Goal: Task Accomplishment & Management: Complete application form

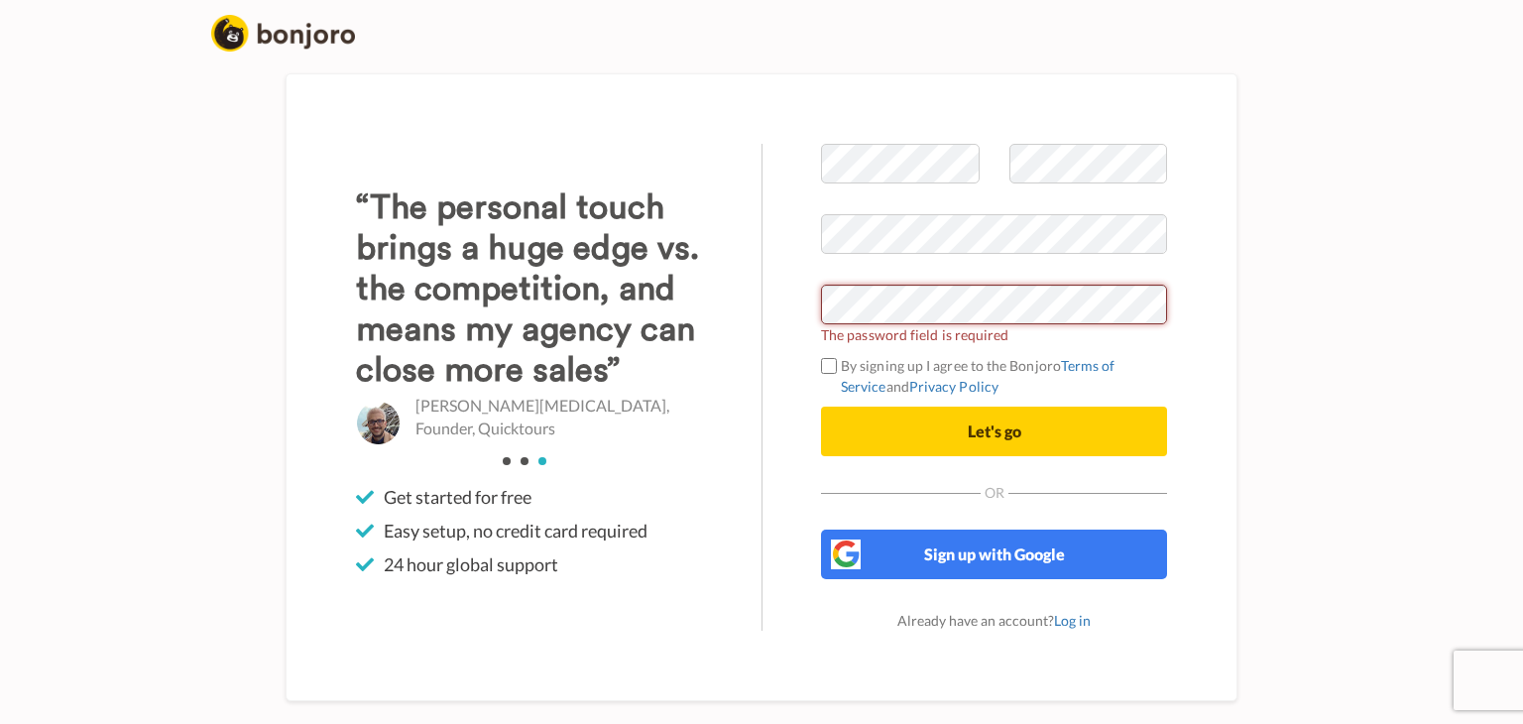
click at [821, 324] on div at bounding box center [821, 324] width 0 height 0
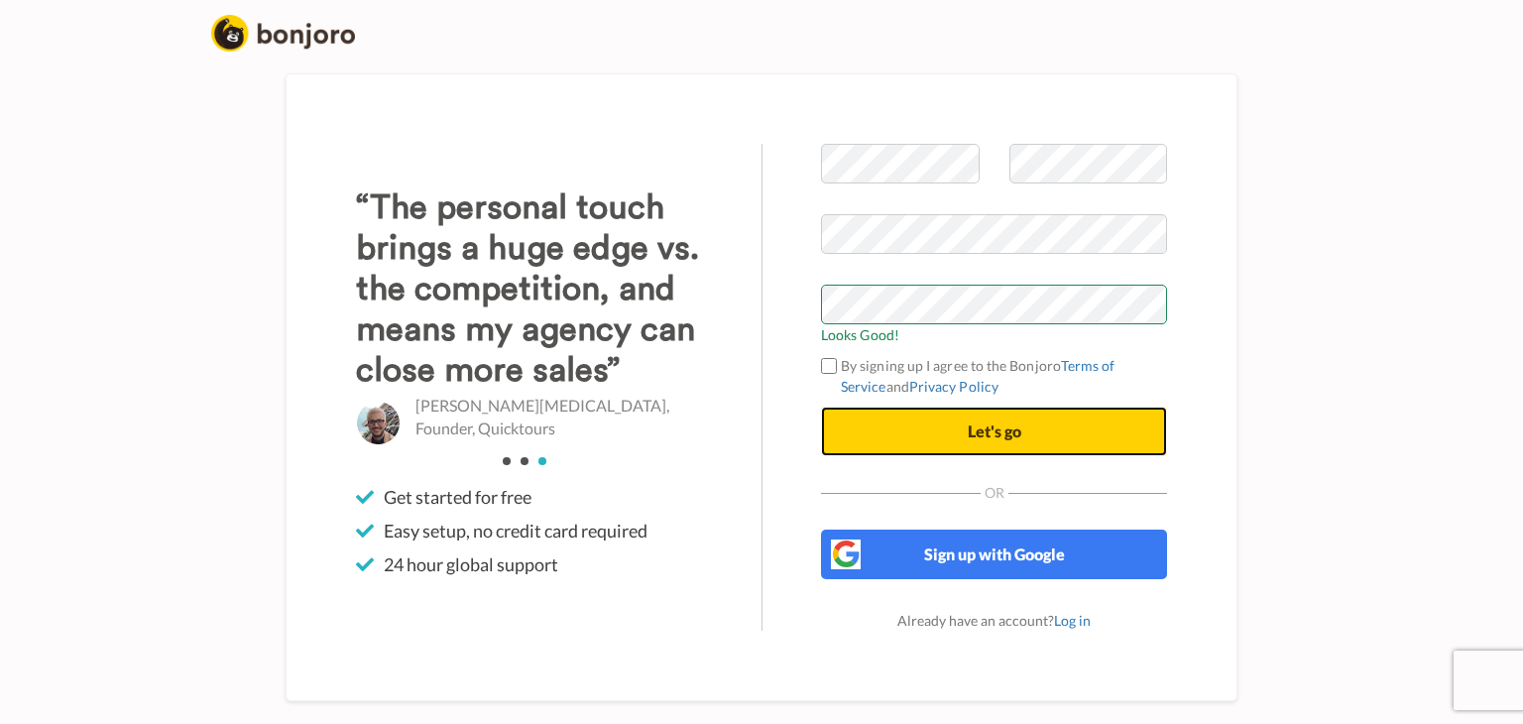
click at [992, 429] on span "Let's go" at bounding box center [995, 430] width 54 height 19
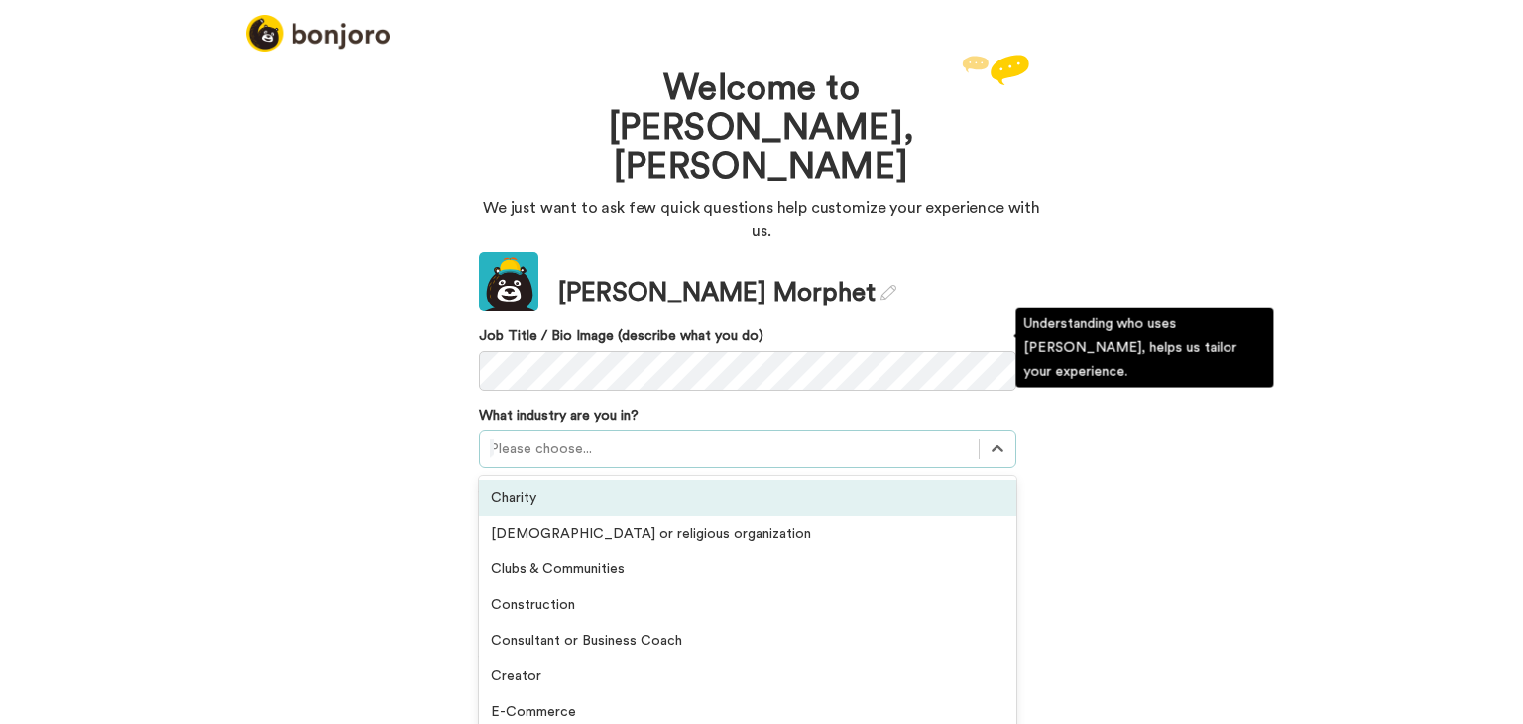
click at [572, 437] on div at bounding box center [729, 449] width 479 height 24
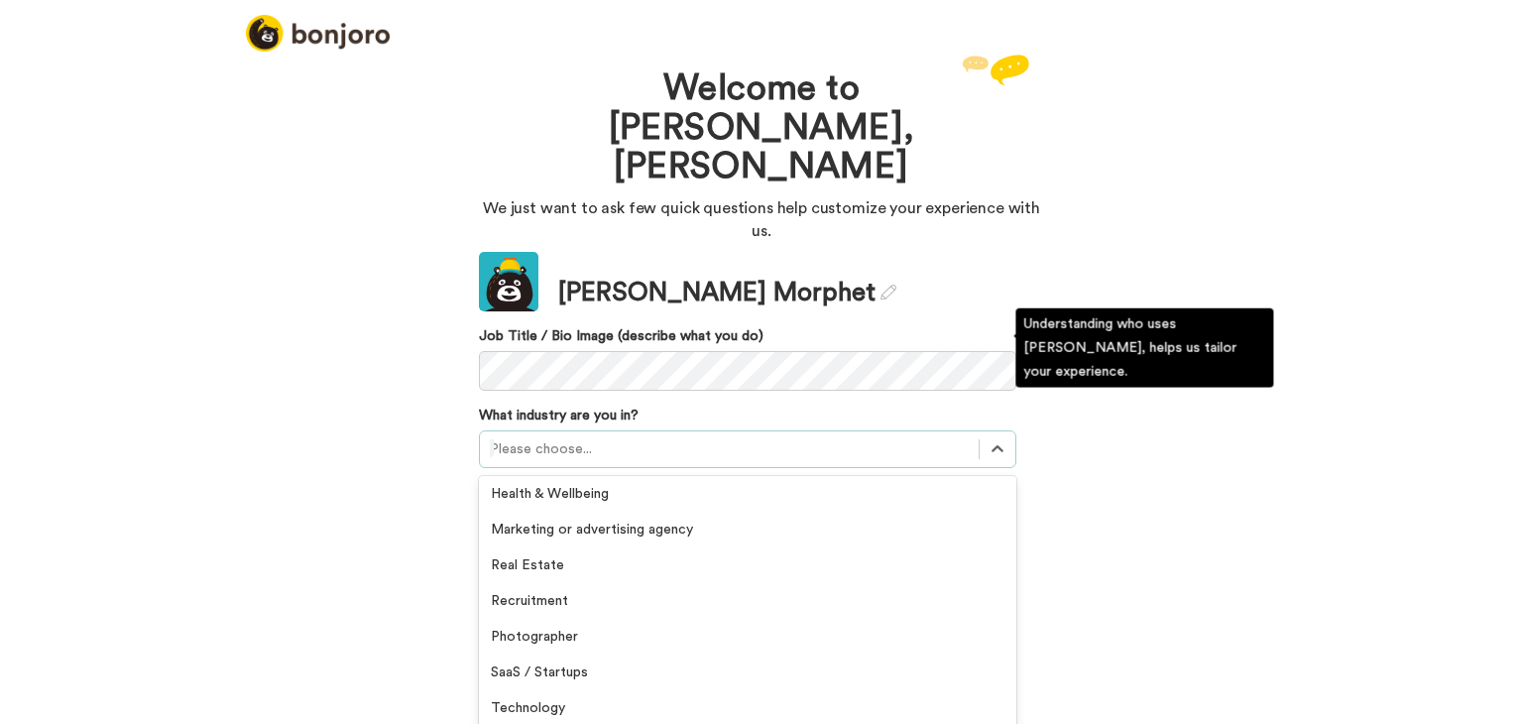
scroll to position [460, 0]
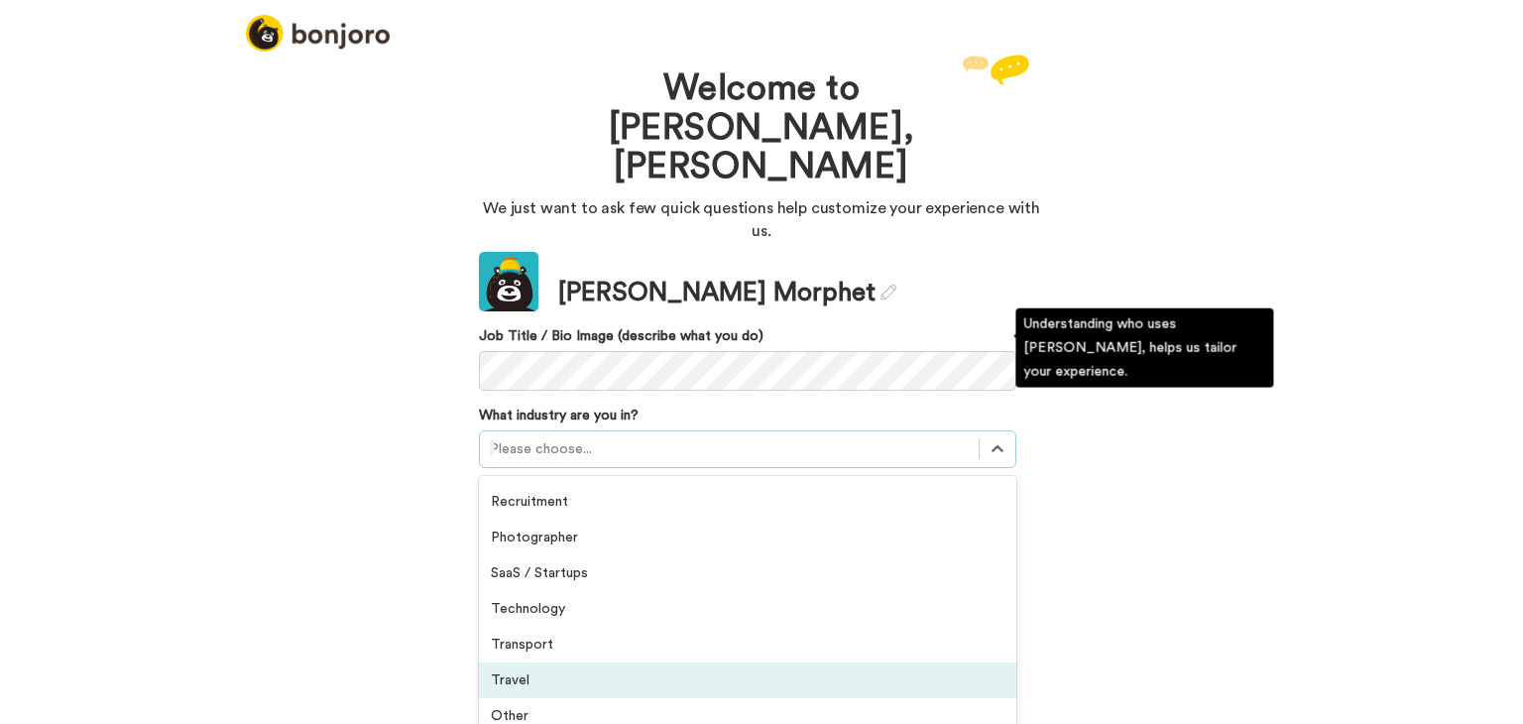
click at [591, 662] on div "Travel" at bounding box center [747, 680] width 537 height 36
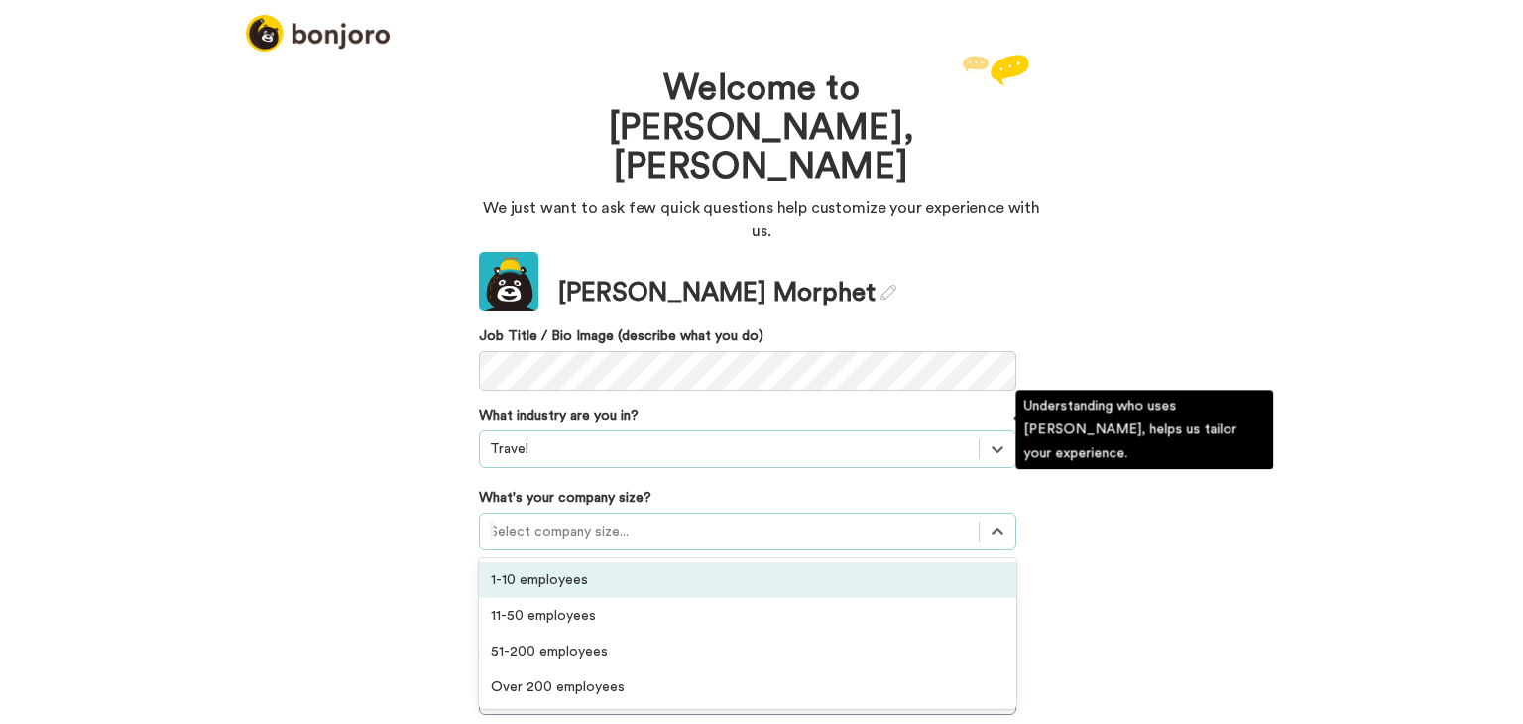
click at [575, 520] on div at bounding box center [729, 532] width 479 height 24
click at [571, 562] on div "1-10 employees" at bounding box center [747, 580] width 537 height 36
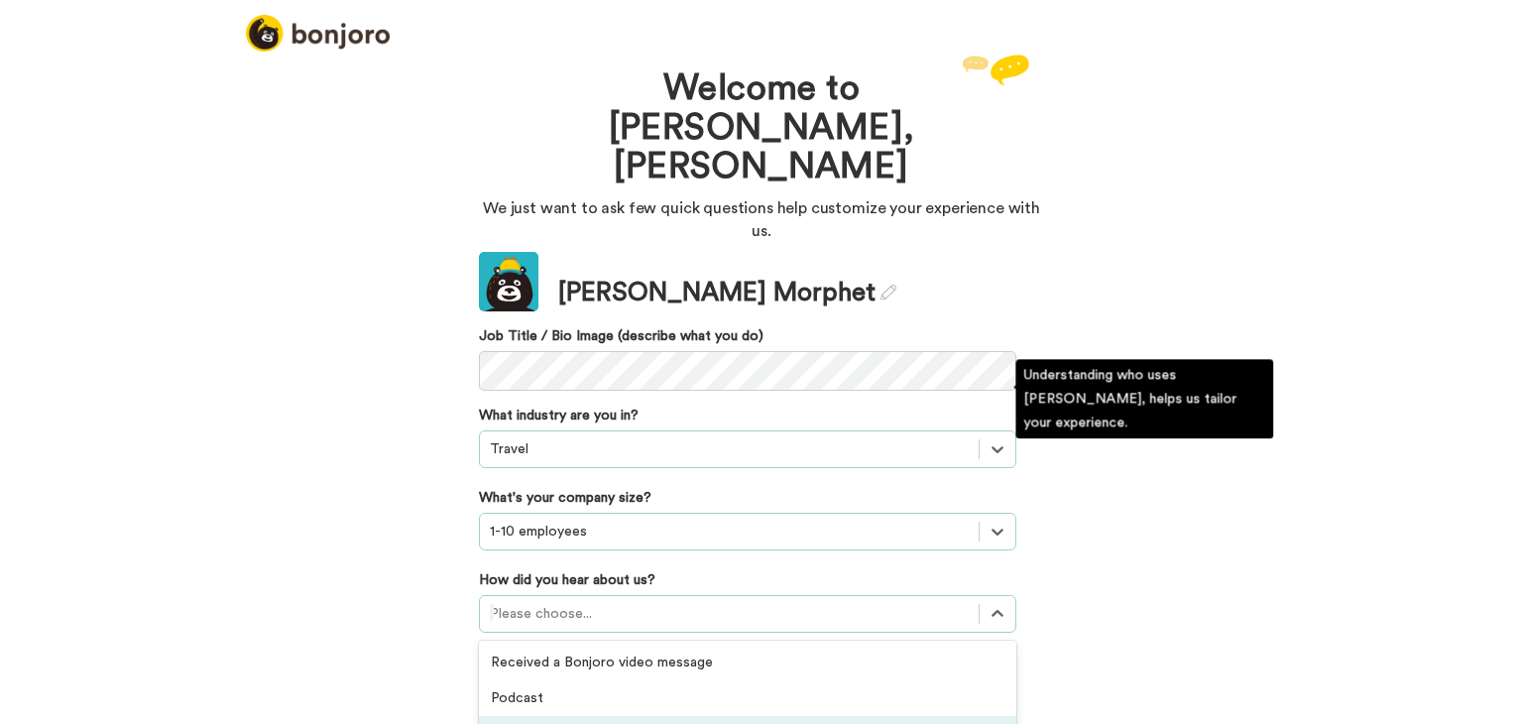
scroll to position [112, 0]
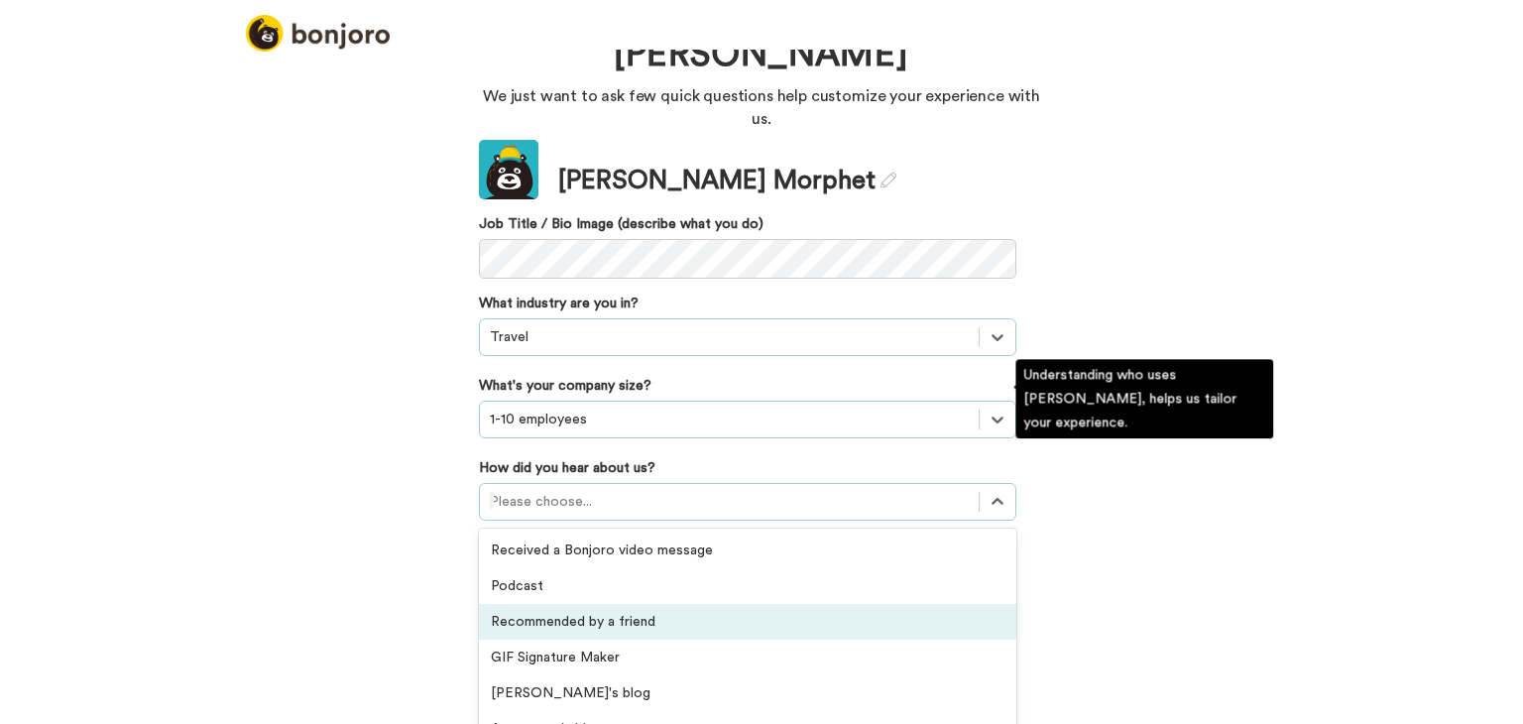
click at [585, 505] on div "option Recommended by a friend focused, 3 of 20. 20 results available. Use Up a…" at bounding box center [747, 502] width 537 height 38
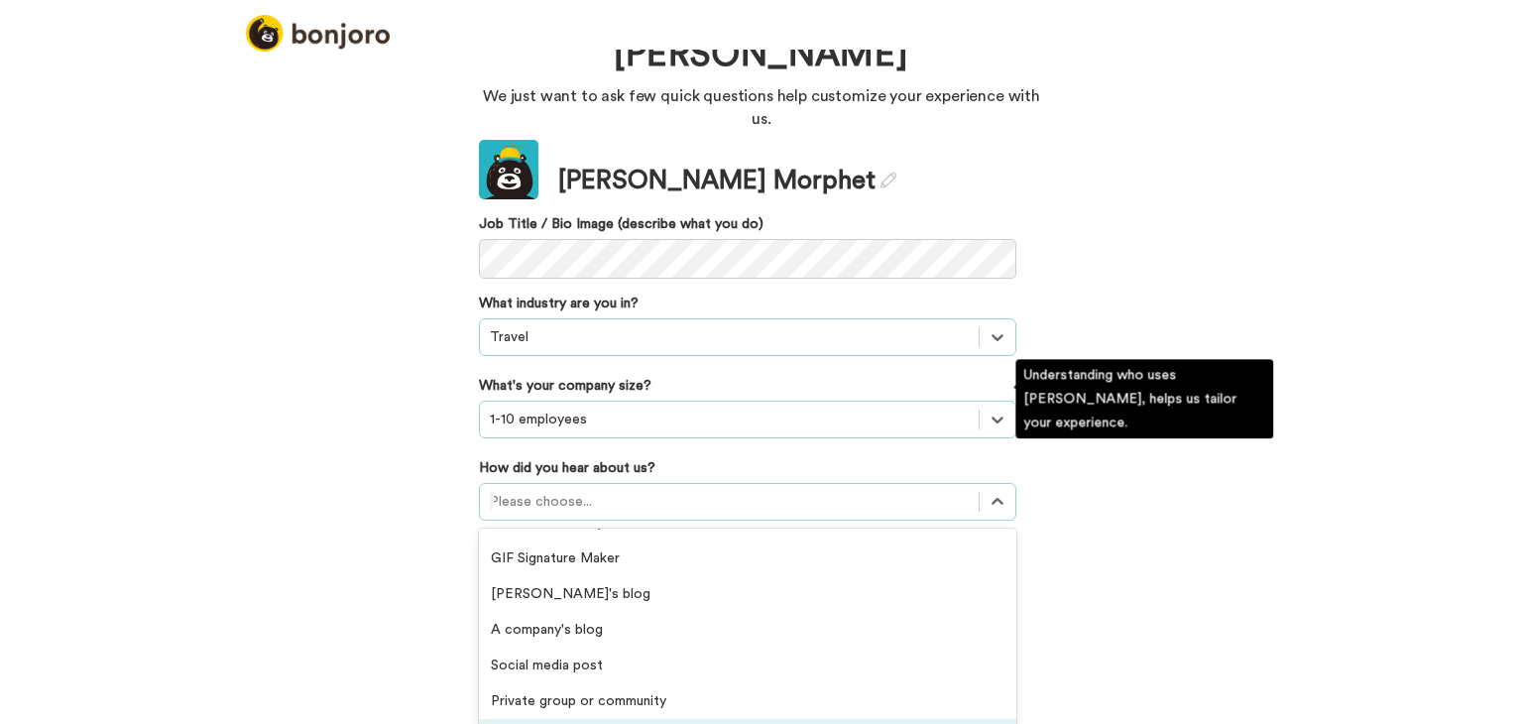
scroll to position [198, 0]
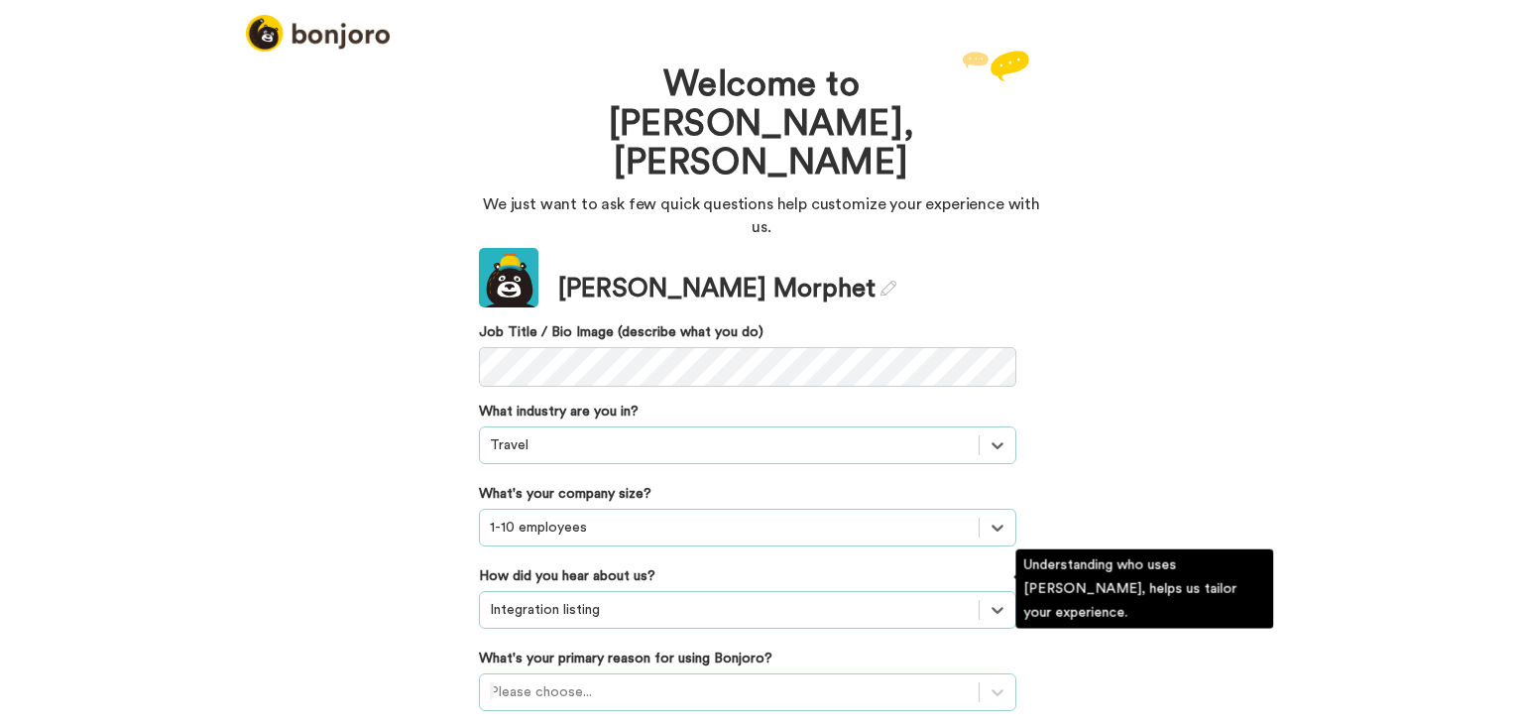
click at [599, 673] on div "Please choose..." at bounding box center [747, 692] width 537 height 38
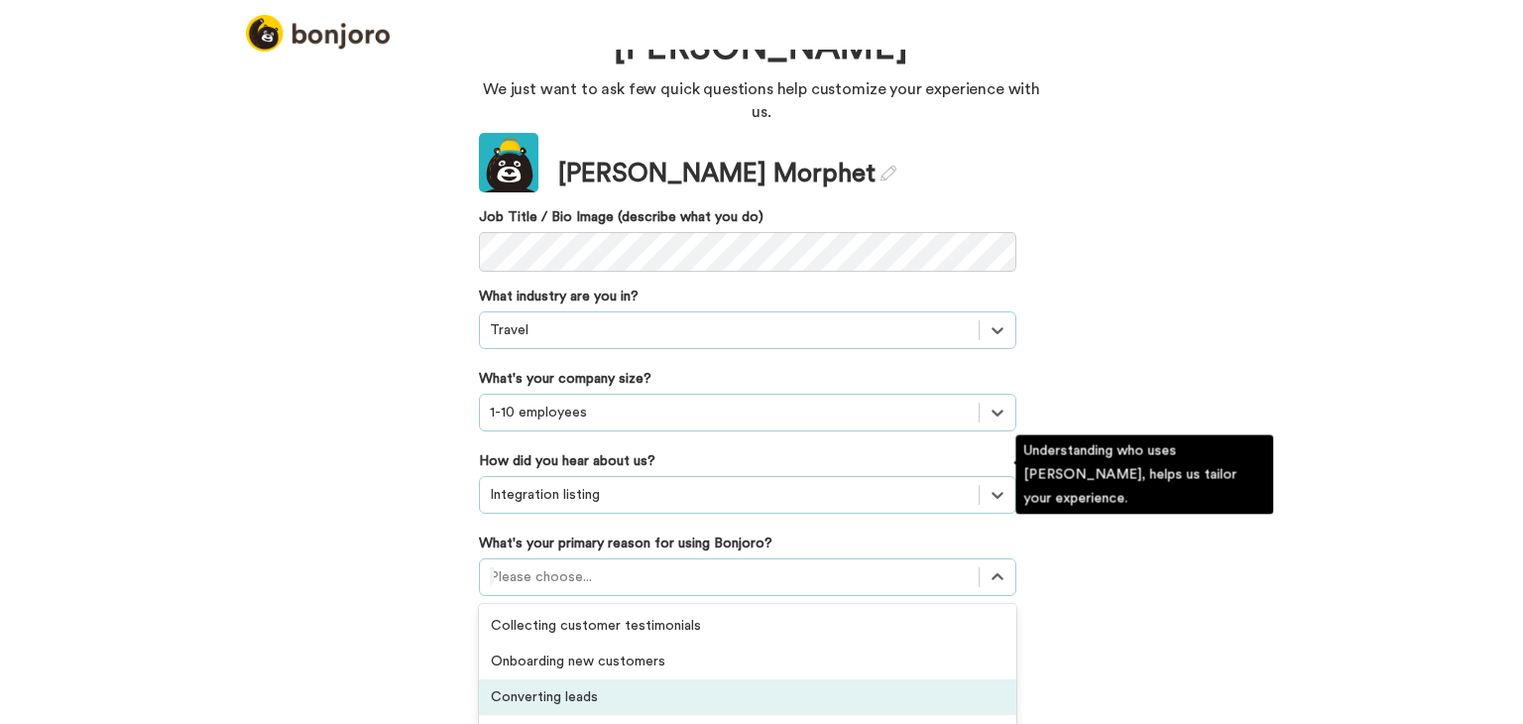
click at [581, 679] on div "Converting leads" at bounding box center [747, 697] width 537 height 36
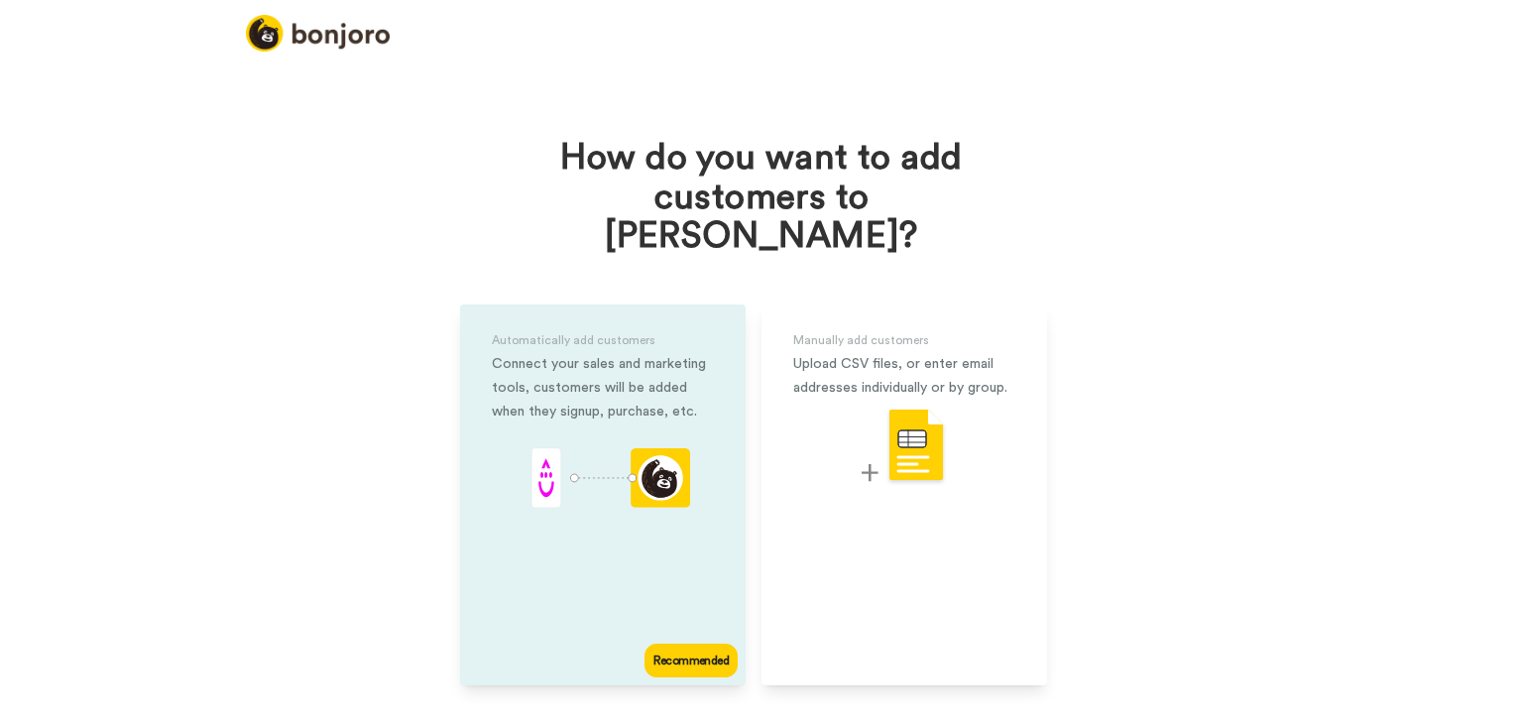
click at [680, 643] on div "Recommended" at bounding box center [690, 660] width 93 height 34
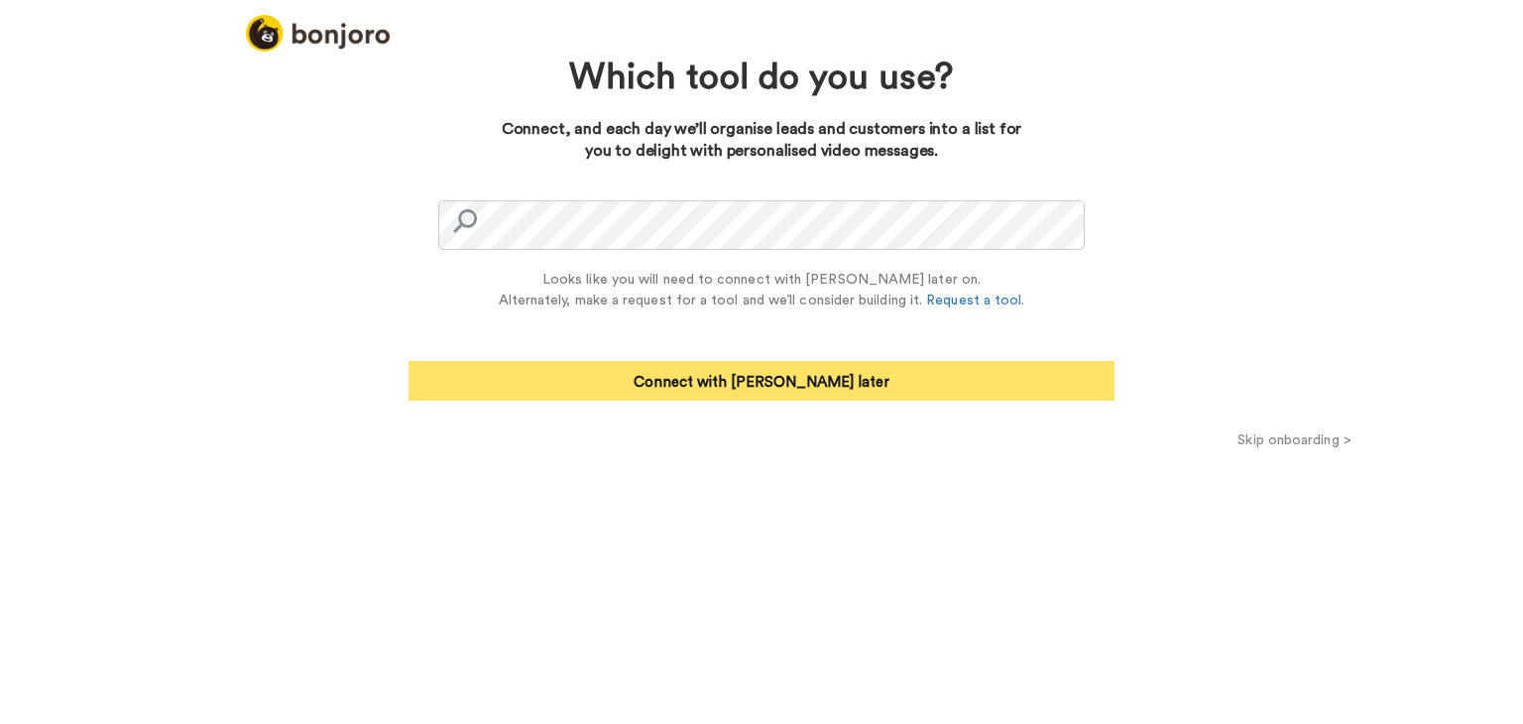
click at [762, 380] on button "Connect with Zapier later" at bounding box center [762, 381] width 706 height 40
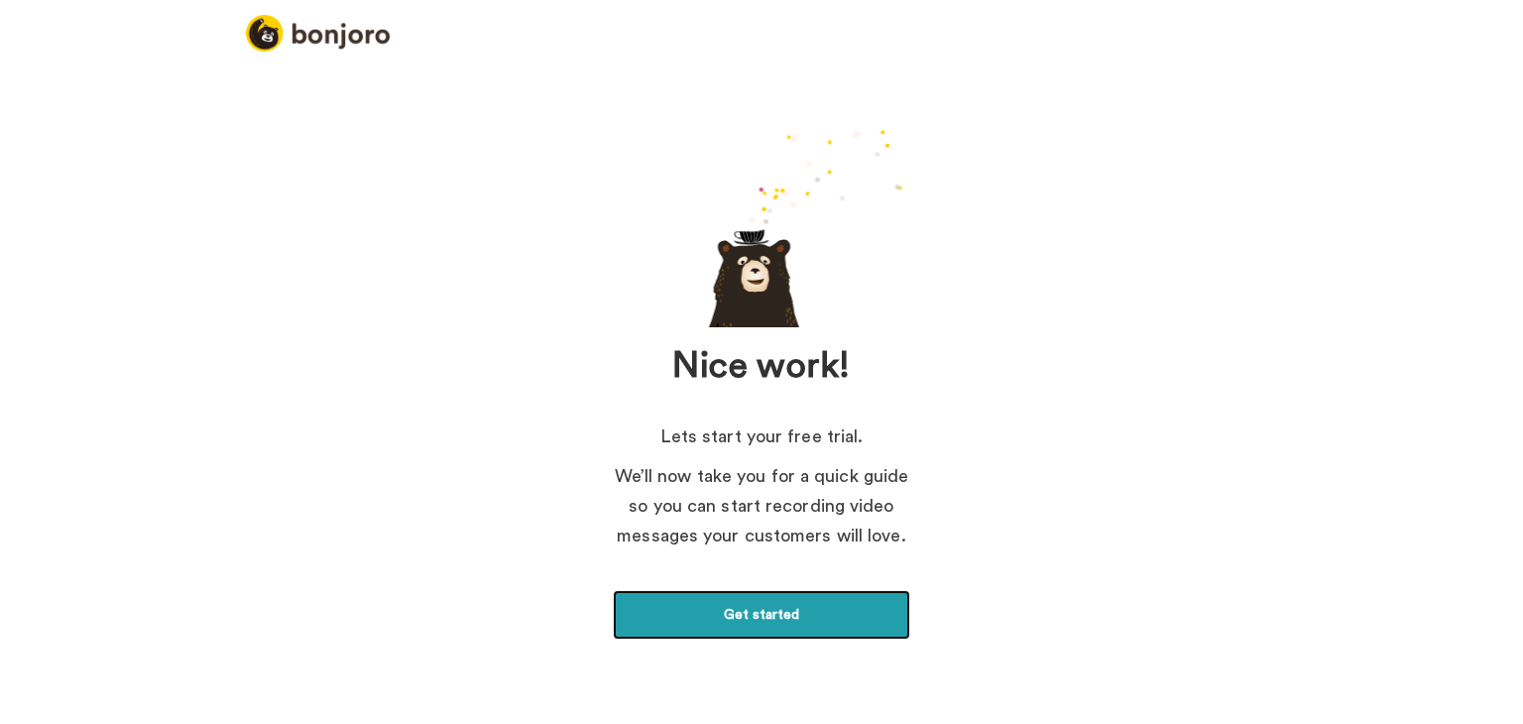
click at [710, 612] on link "Get started" at bounding box center [761, 615] width 297 height 50
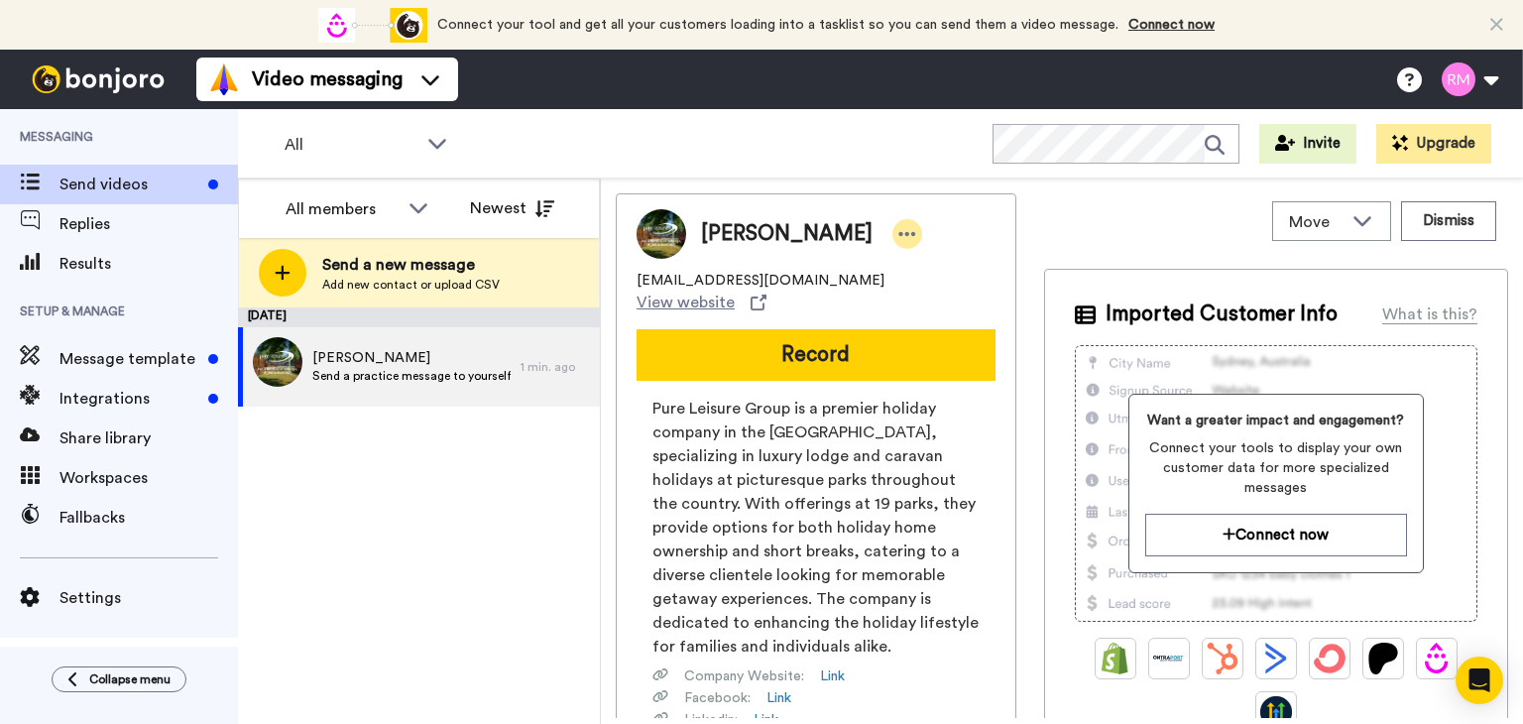
click at [899, 233] on icon at bounding box center [907, 234] width 17 height 4
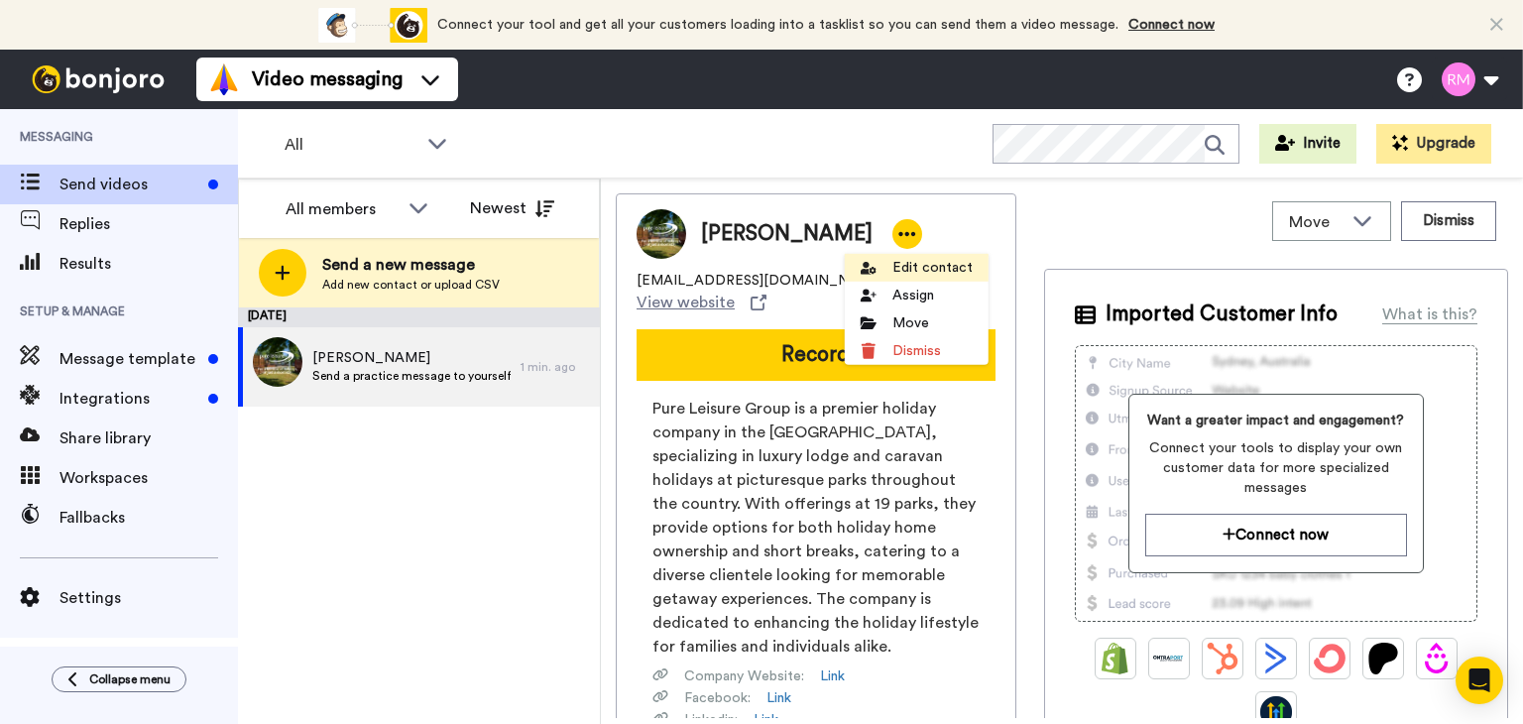
click at [901, 270] on li "Edit contact" at bounding box center [917, 268] width 144 height 28
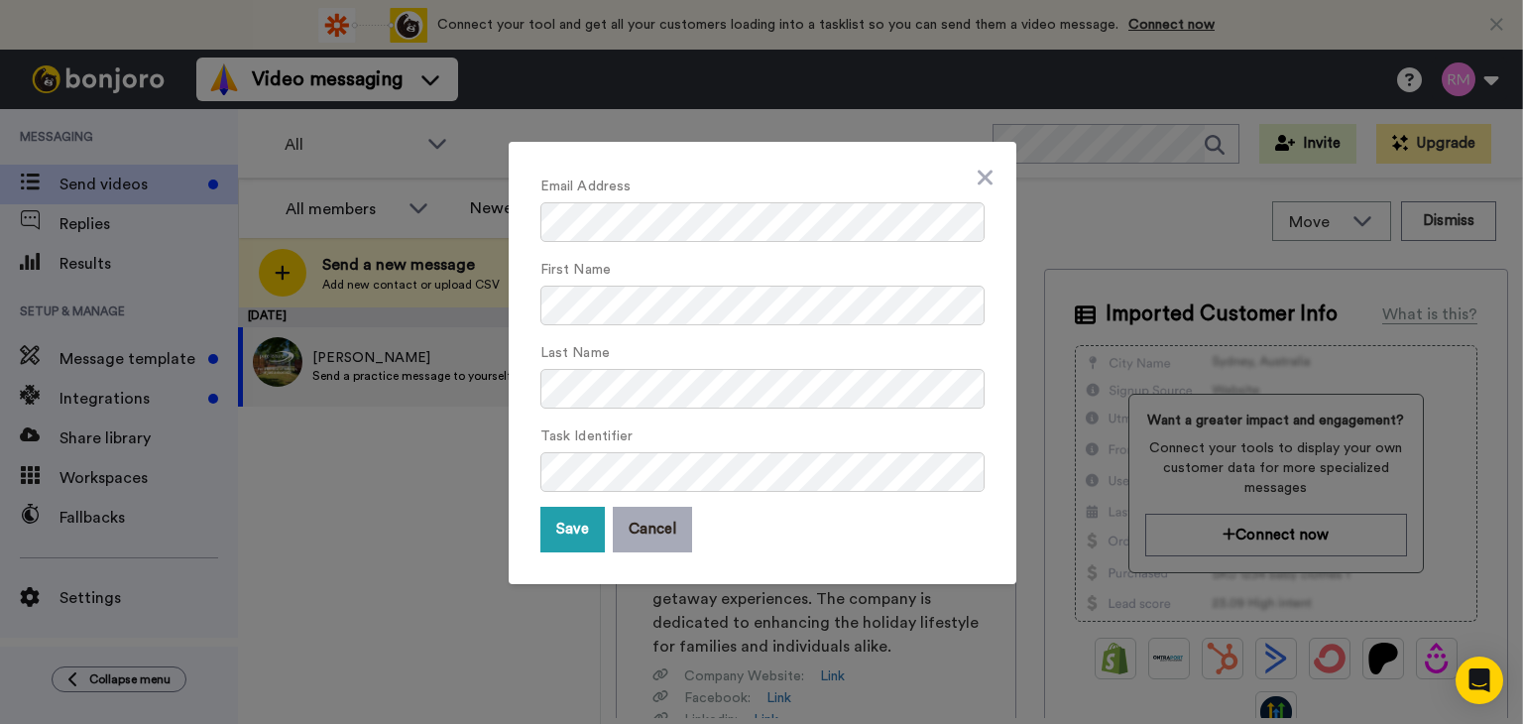
click at [623, 531] on button "Cancel" at bounding box center [652, 530] width 79 height 46
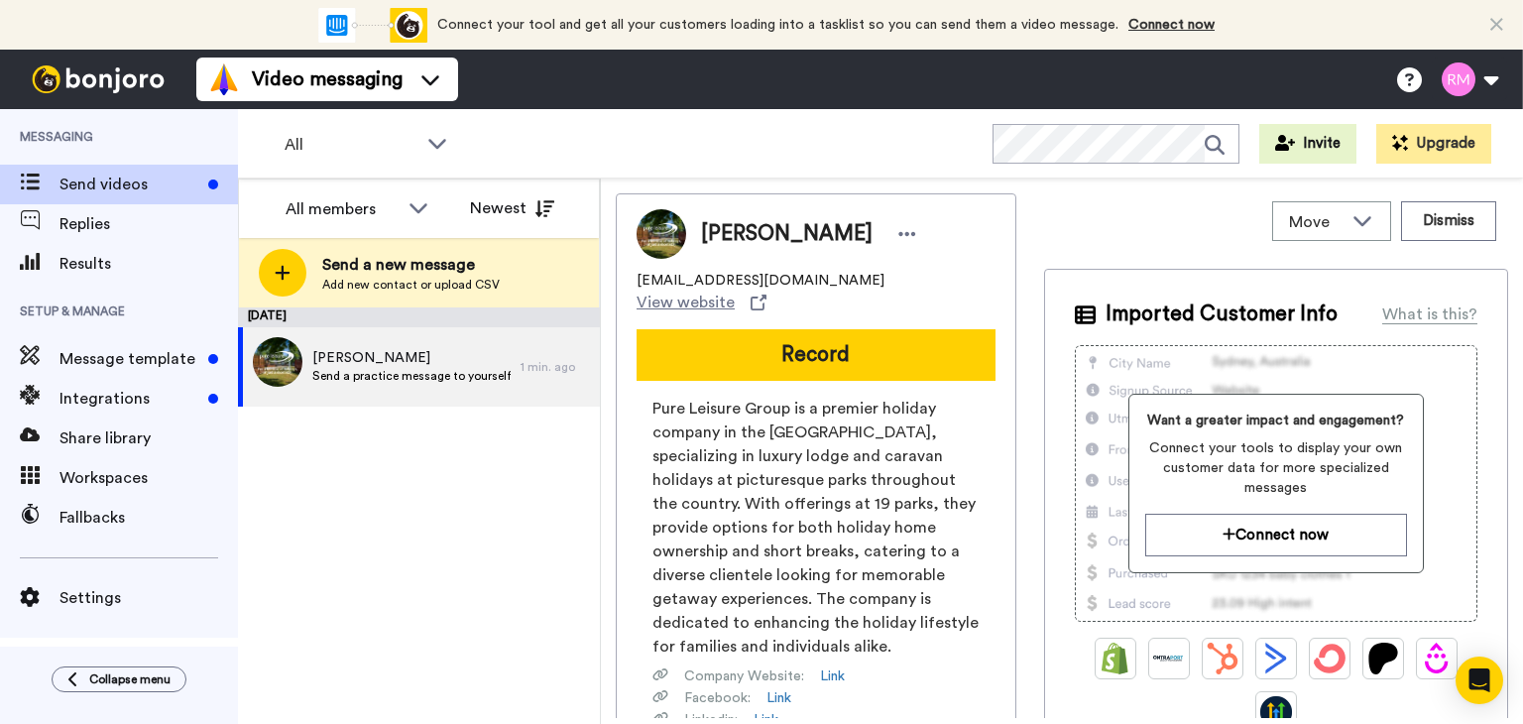
click at [1501, 29] on icon at bounding box center [1496, 25] width 13 height 20
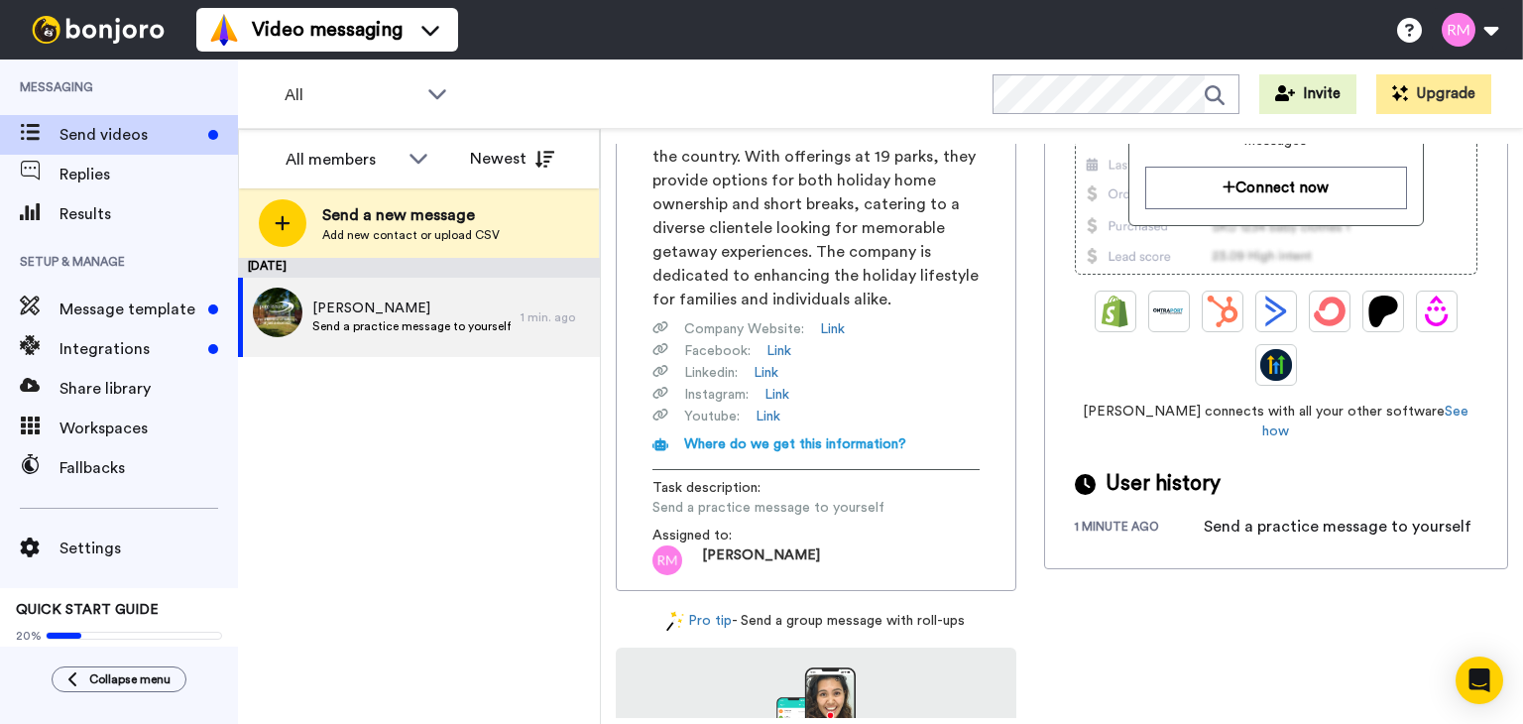
scroll to position [504, 0]
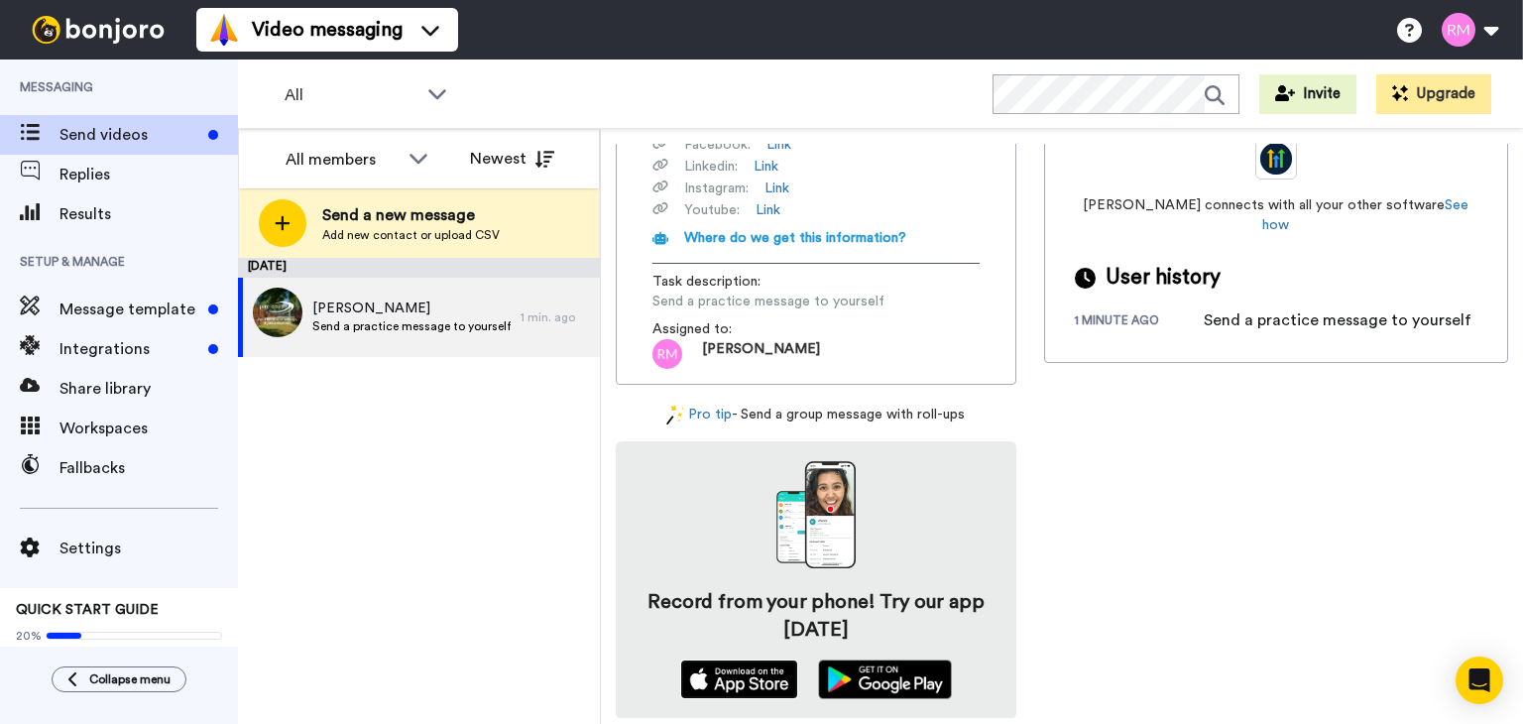
click at [763, 671] on img at bounding box center [739, 679] width 118 height 40
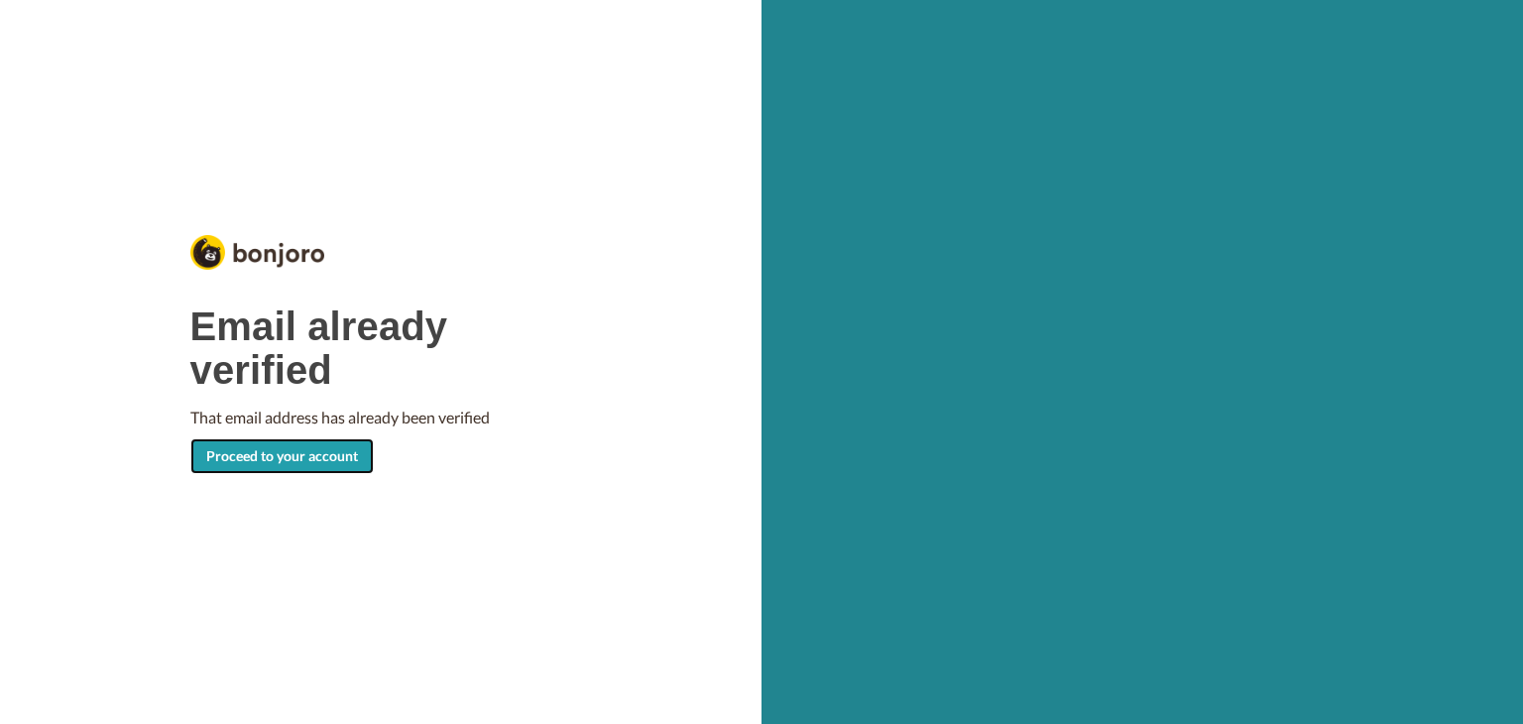
click at [293, 464] on link "Proceed to your account" at bounding box center [281, 456] width 183 height 36
